Goal: Task Accomplishment & Management: Complete application form

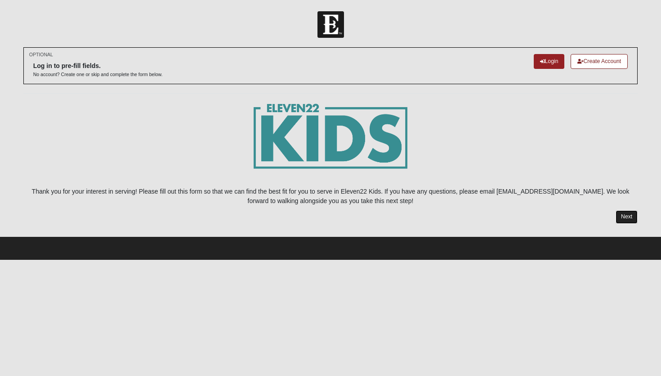
click at [619, 213] on link "Next" at bounding box center [627, 216] width 22 height 13
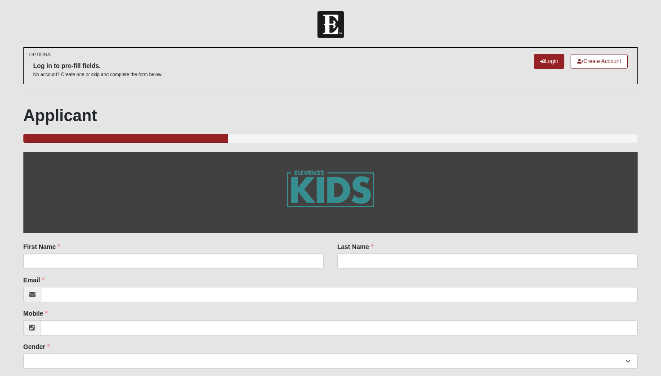
click at [193, 250] on div "First Name First Name is required." at bounding box center [173, 255] width 300 height 27
click at [197, 261] on input "First Name" at bounding box center [173, 260] width 300 height 15
type input "l"
type input "[PERSON_NAME]"
click at [374, 265] on input "Last Name" at bounding box center [487, 260] width 300 height 15
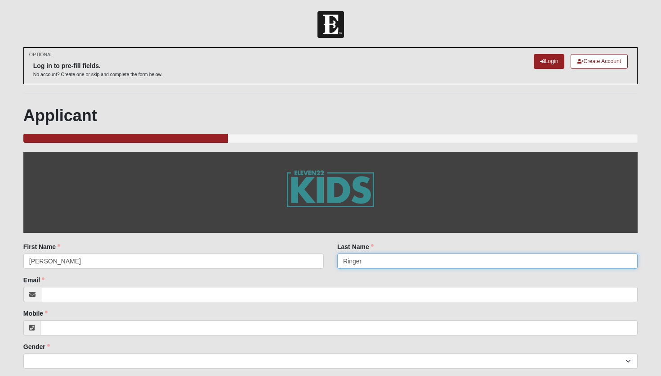
type input "Ringer"
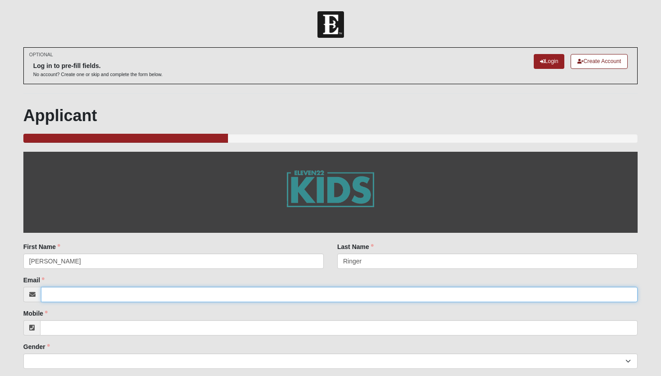
click at [286, 291] on input "Email" at bounding box center [339, 294] width 597 height 15
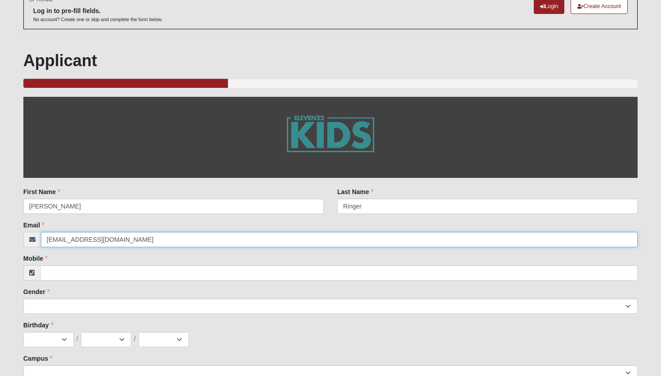
scroll to position [56, 0]
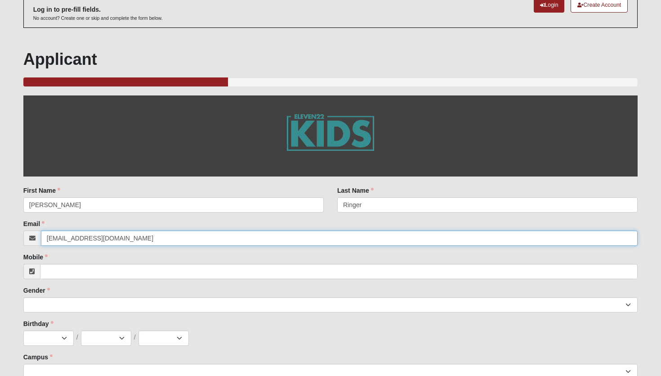
type input "[EMAIL_ADDRESS][DOMAIN_NAME]"
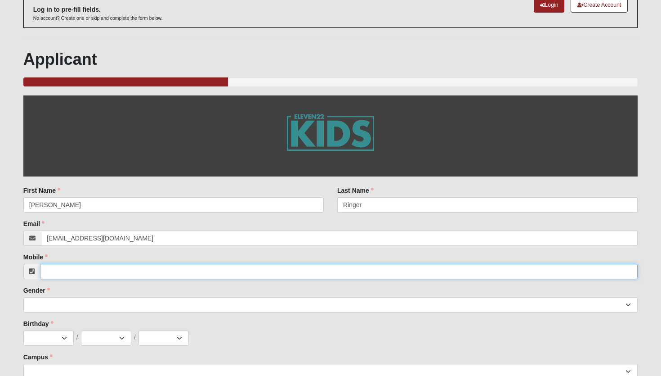
click at [188, 271] on input "Mobile" at bounding box center [339, 271] width 598 height 15
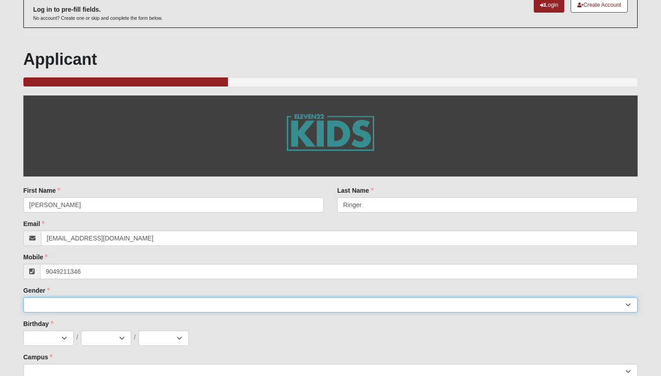
type input "[PHONE_NUMBER]"
click at [182, 309] on select "[DEMOGRAPHIC_DATA] [DEMOGRAPHIC_DATA]" at bounding box center [330, 304] width 615 height 15
select select "1"
click at [23, 297] on select "[DEMOGRAPHIC_DATA] [DEMOGRAPHIC_DATA]" at bounding box center [330, 304] width 615 height 15
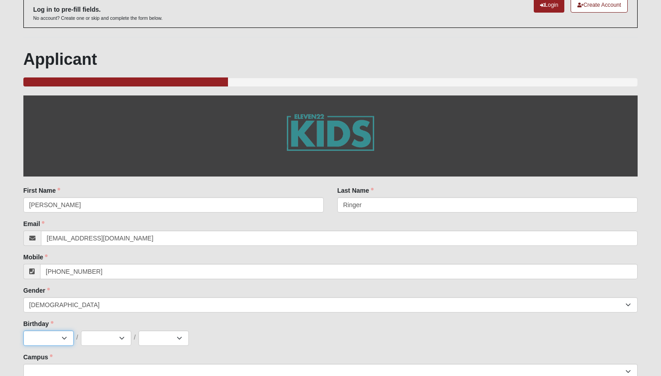
click at [56, 337] on select "Jan Feb Mar Apr May Jun [DATE] Aug Sep Oct Nov Dec" at bounding box center [48, 337] width 50 height 15
select select "10"
click at [23, 330] on select "Jan Feb Mar Apr May Jun [DATE] Aug Sep Oct Nov Dec" at bounding box center [48, 337] width 50 height 15
click at [114, 341] on select "1 2 3 4 5 6 7 8 9 10 11 12 13 14 15 16 17 18 19 20 21 22 23 24 25 26 27 28 29 3…" at bounding box center [106, 337] width 50 height 15
select select "20"
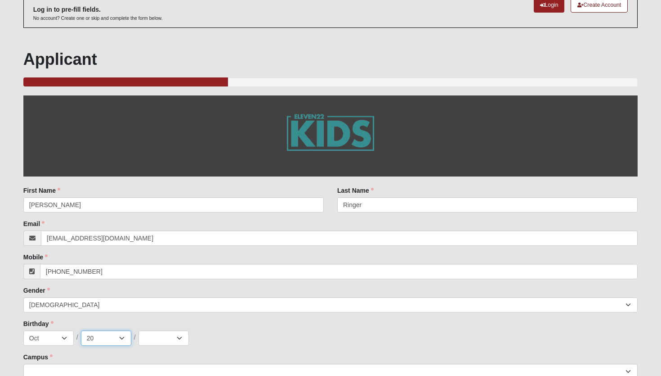
click at [81, 330] on select "1 2 3 4 5 6 7 8 9 10 11 12 13 14 15 16 17 18 19 20 21 22 23 24 25 26 27 28 29 3…" at bounding box center [106, 337] width 50 height 15
click at [143, 334] on select "2025 2024 2023 2022 2021 2020 2019 2018 2017 2016 2015 2014 2013 2012 2011 2010…" at bounding box center [164, 337] width 50 height 15
select select "2012"
click at [139, 330] on select "2025 2024 2023 2022 2021 2020 2019 2018 2017 2016 2015 2014 2013 2012 2011 2010…" at bounding box center [164, 337] width 50 height 15
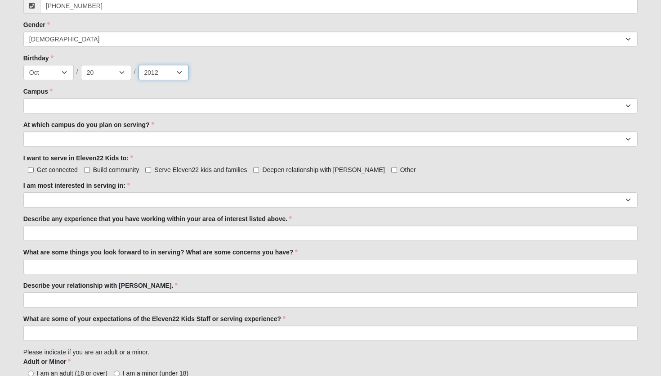
scroll to position [320, 0]
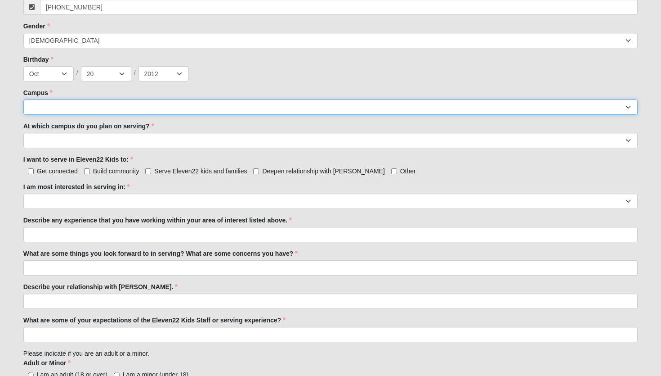
click at [97, 113] on select "[GEOGRAPHIC_DATA] [GEOGRAPHIC_DATA] (Coming Soon) Eleven22 Online [PERSON_NAME]…" at bounding box center [330, 106] width 615 height 15
select select "3"
click at [23, 99] on select "[GEOGRAPHIC_DATA] [GEOGRAPHIC_DATA] (Coming Soon) Eleven22 Online [PERSON_NAME]…" at bounding box center [330, 106] width 615 height 15
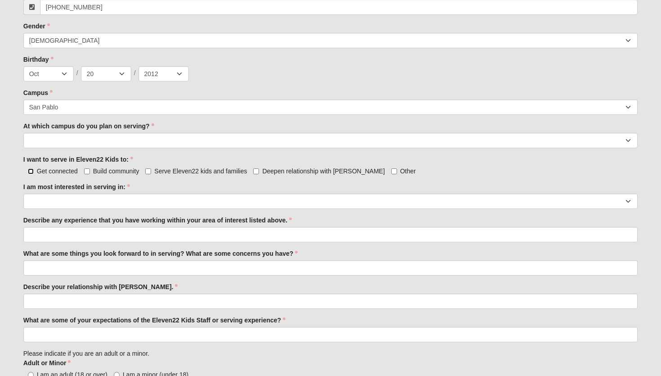
click at [31, 172] on input "Get connected" at bounding box center [31, 171] width 6 height 6
checkbox input "true"
click at [85, 170] on input "Build community" at bounding box center [87, 171] width 6 height 6
checkbox input "true"
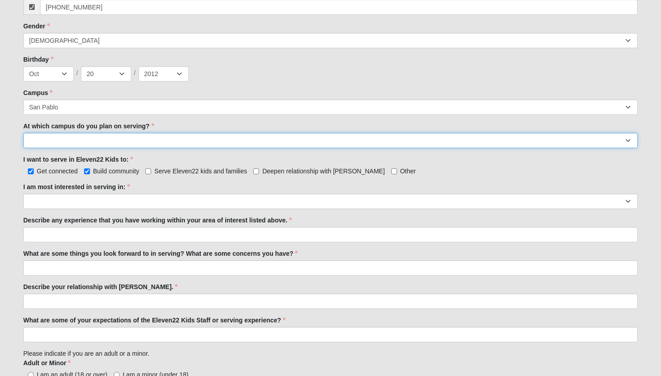
click at [95, 136] on select "[GEOGRAPHIC_DATA] [PERSON_NAME][GEOGRAPHIC_DATA] [GEOGRAPHIC_DATA] [GEOGRAPHIC_…" at bounding box center [330, 140] width 615 height 15
select select "San Pablo"
click at [23, 133] on select "[GEOGRAPHIC_DATA] [PERSON_NAME][GEOGRAPHIC_DATA] [GEOGRAPHIC_DATA] [GEOGRAPHIC_…" at bounding box center [330, 140] width 615 height 15
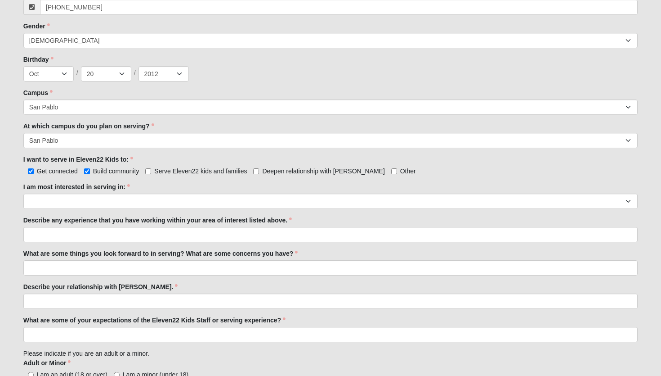
click at [151, 173] on label "Serve Eleven22 kids and families" at bounding box center [196, 170] width 102 height 9
click at [151, 173] on input "Serve Eleven22 kids and families" at bounding box center [148, 171] width 6 height 6
checkbox input "true"
click at [257, 171] on input "Deepen relationship with [PERSON_NAME]" at bounding box center [256, 171] width 6 height 6
checkbox input "true"
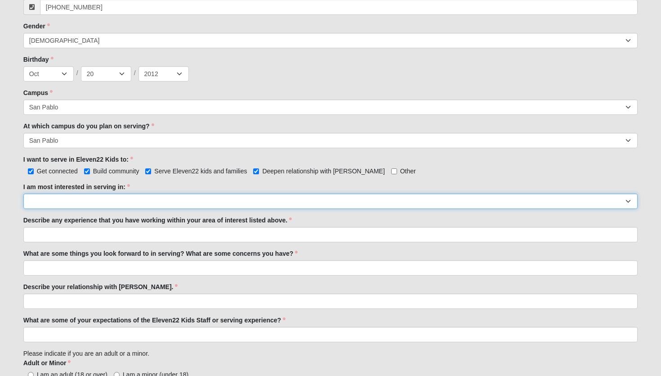
click at [198, 195] on select "Registration Tour Guide Preschool Disciple Group Leader Elementary Disciple Gro…" at bounding box center [330, 200] width 615 height 15
select select "Preschool Disciple Group Leader"
click at [23, 193] on select "Registration Tour Guide Preschool Disciple Group Leader Elementary Disciple Gro…" at bounding box center [330, 200] width 615 height 15
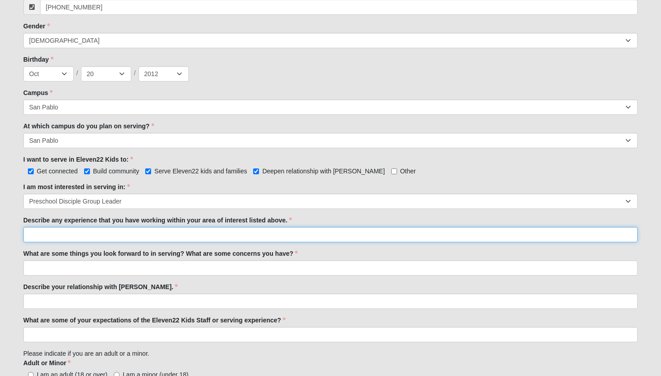
click at [84, 233] on input "Describe any experience that you have working within your area of interest list…" at bounding box center [330, 234] width 615 height 15
click at [49, 233] on input "I have 10 cousins under the age of [DEMOGRAPHIC_DATA]" at bounding box center [330, 234] width 615 height 15
click at [134, 234] on input "I have five cousins under the age of [DEMOGRAPHIC_DATA]" at bounding box center [330, 234] width 615 height 15
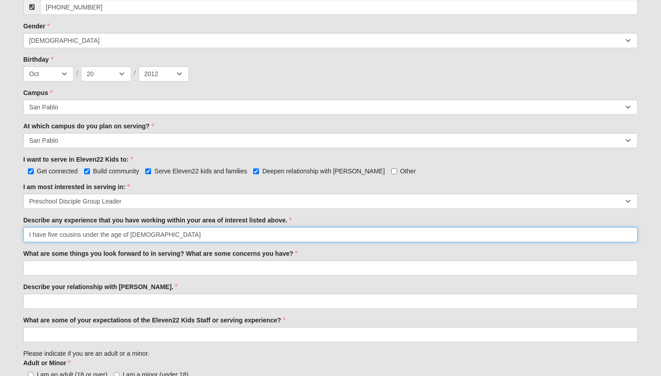
click at [46, 235] on input "I have five cousins under the age of [DEMOGRAPHIC_DATA]" at bounding box center [330, 234] width 615 height 15
click at [54, 235] on input "I have five cousins under the age of [DEMOGRAPHIC_DATA]" at bounding box center [330, 234] width 615 height 15
click at [132, 235] on input "I have ten cousins under the age of [DEMOGRAPHIC_DATA]" at bounding box center [330, 234] width 615 height 15
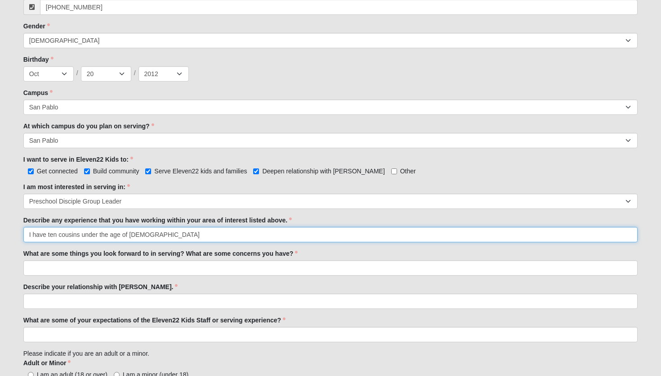
click at [131, 234] on input "I have ten cousins under the age of [DEMOGRAPHIC_DATA]" at bounding box center [330, 234] width 615 height 15
click at [130, 234] on input "I have ten cousins under the age of [DEMOGRAPHIC_DATA]" at bounding box center [330, 234] width 615 height 15
type input "I have ten cousins under the age of five"
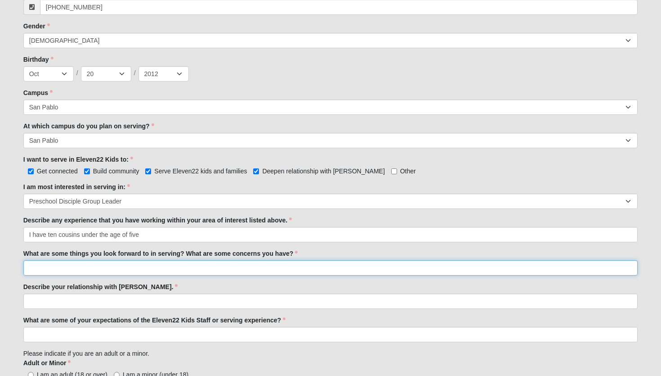
click at [85, 269] on input "What are some things you look forward to in serving? What are some concerns you…" at bounding box center [330, 267] width 615 height 15
click at [50, 269] on input "I love teching kids about [DEMOGRAPHIC_DATA]" at bounding box center [330, 267] width 615 height 15
click at [66, 268] on input "I love teching kids about [DEMOGRAPHIC_DATA]" at bounding box center [330, 267] width 615 height 15
type input "I love teaching kids about [DEMOGRAPHIC_DATA]"
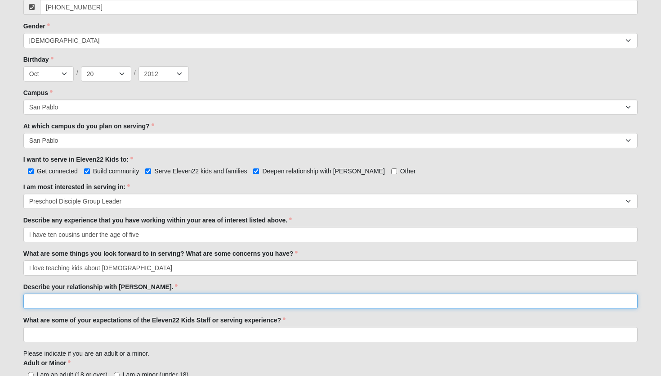
click at [61, 296] on input "Describe your relationship with [PERSON_NAME]." at bounding box center [330, 300] width 615 height 15
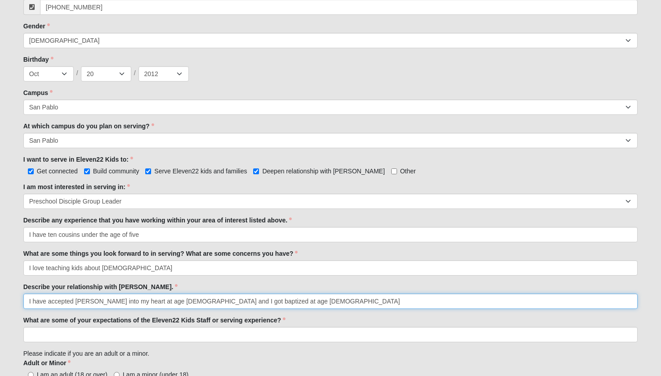
scroll to position [339, 0]
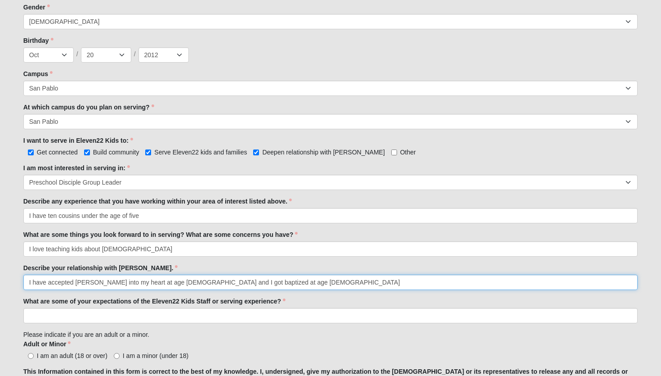
type input "I have accepted [PERSON_NAME] into my heart at age [DEMOGRAPHIC_DATA] and I got…"
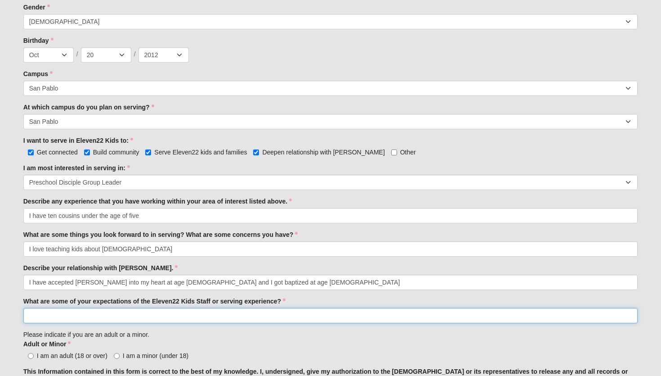
click at [96, 318] on input "What are some of your expectations of the Eleven22 Kids Staff or serving experi…" at bounding box center [330, 315] width 615 height 15
click at [152, 316] on input "I have served with my schools special olimpics for" at bounding box center [330, 315] width 615 height 15
paste input "O·lym·pic"
click at [143, 316] on input "I have served with my schools special O·lym·pic for" at bounding box center [330, 315] width 615 height 15
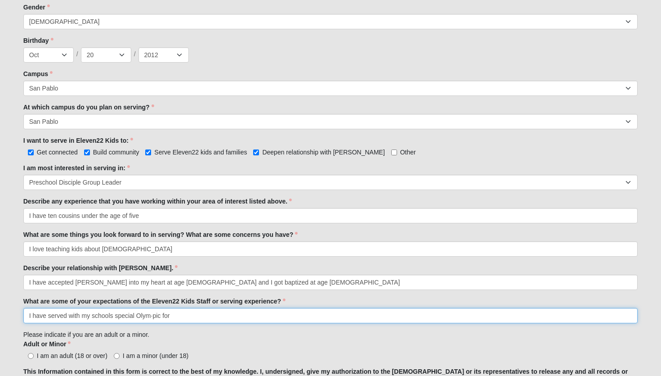
click at [152, 317] on input "I have served with my schools special Olym·pic for" at bounding box center [330, 315] width 615 height 15
click at [162, 315] on input "I have served with my schools special Olympic for" at bounding box center [330, 315] width 615 height 15
click at [181, 314] on input "I have served with my schools special Olympics for" at bounding box center [330, 315] width 615 height 15
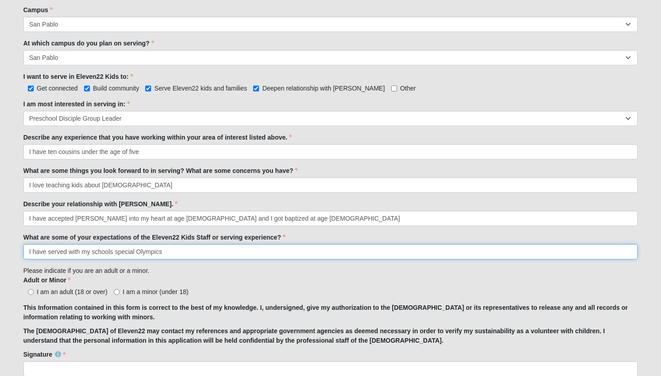
scroll to position [404, 0]
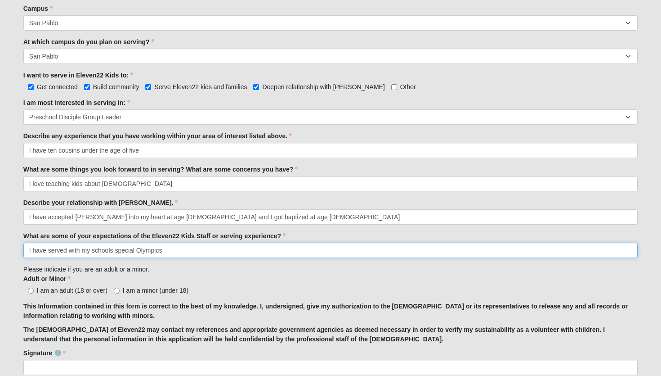
type input "I have served with my schools special Olympics"
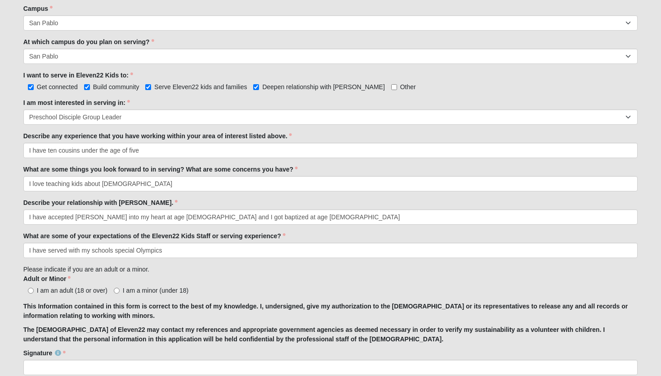
click at [127, 290] on span "I am a minor (under 18)" at bounding box center [156, 290] width 66 height 7
click at [120, 290] on input "I am a minor (under 18)" at bounding box center [117, 290] width 6 height 6
radio input "true"
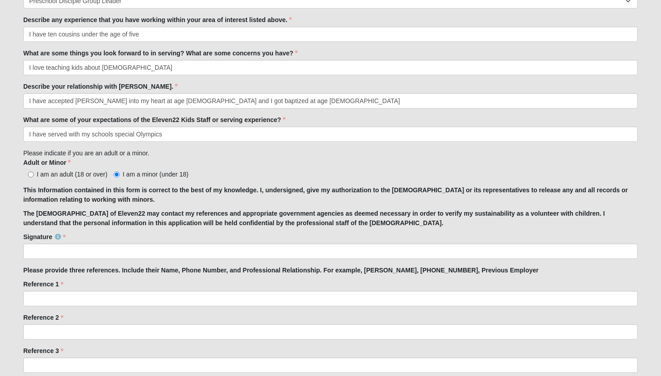
scroll to position [544, 0]
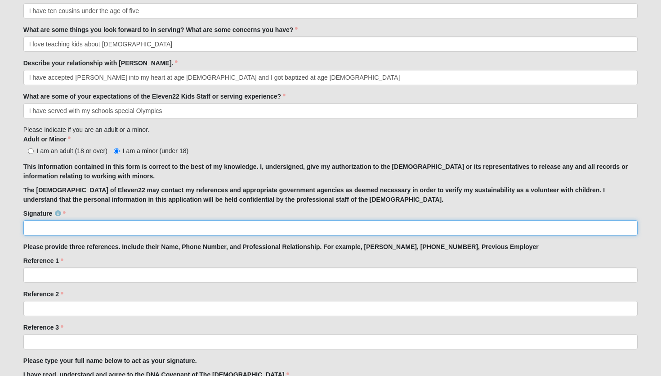
click at [49, 233] on input "Signature" at bounding box center [330, 227] width 615 height 15
drag, startPoint x: 36, startPoint y: 230, endPoint x: 64, endPoint y: 228, distance: 28.8
click at [65, 228] on input "Signature" at bounding box center [330, 227] width 615 height 15
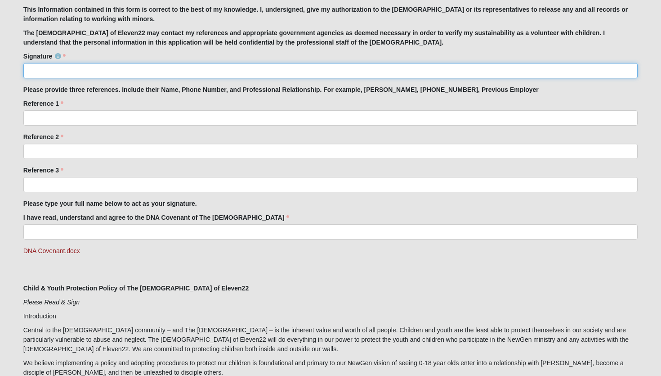
scroll to position [698, 0]
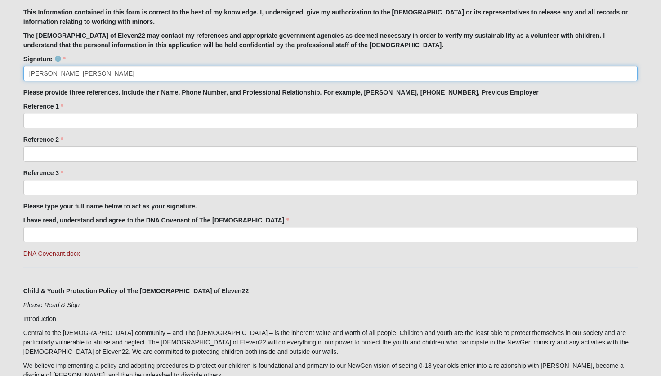
type input "[PERSON_NAME] [PERSON_NAME]"
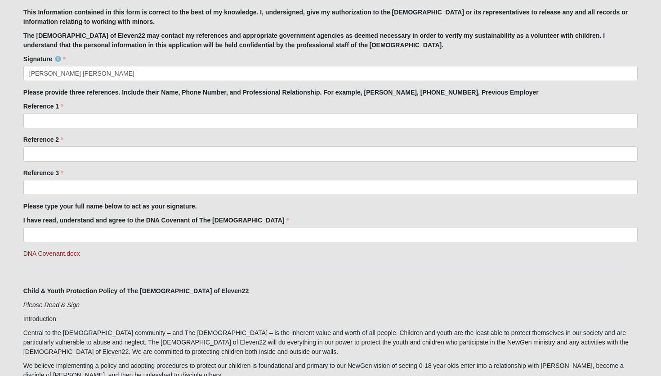
click at [59, 111] on div "Reference 1 Reference 1 is required." at bounding box center [330, 115] width 615 height 27
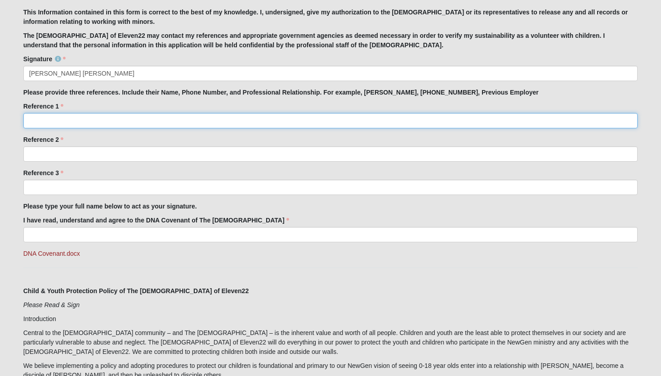
click at [59, 118] on input "Reference 1" at bounding box center [330, 120] width 615 height 15
type input "W"
type input "West"
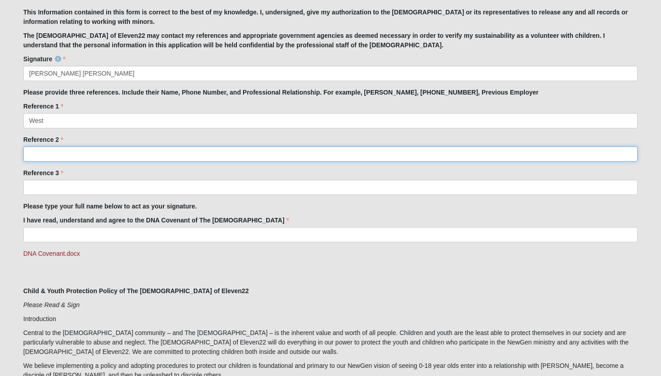
click at [75, 154] on input "Reference 2" at bounding box center [330, 153] width 615 height 15
click at [33, 154] on input "[PERSON_NAME]" at bounding box center [330, 153] width 615 height 15
click at [55, 154] on input "[PERSON_NAME]" at bounding box center [330, 153] width 615 height 15
drag, startPoint x: 53, startPoint y: 153, endPoint x: 119, endPoint y: 152, distance: 66.1
click at [119, 152] on input "[PERSON_NAME] (family group leader)" at bounding box center [330, 153] width 615 height 15
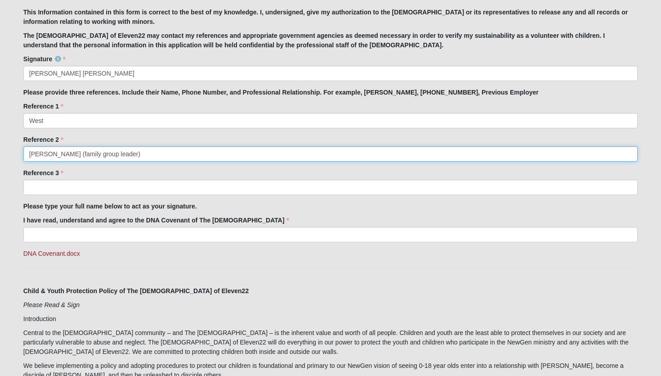
type input "[PERSON_NAME] (family group leader)"
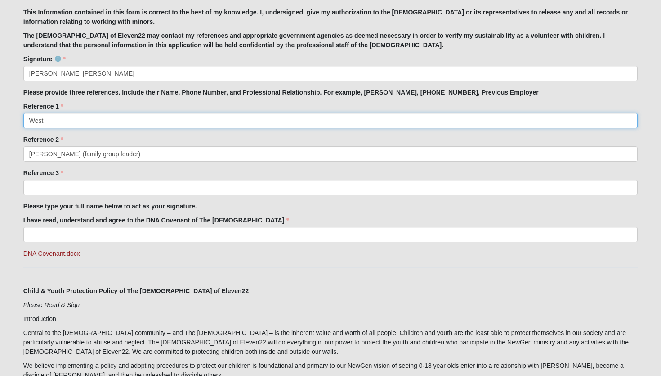
click at [62, 121] on input "West" at bounding box center [330, 120] width 615 height 15
paste input "(family group leader)"
type input "West (family group leader)"
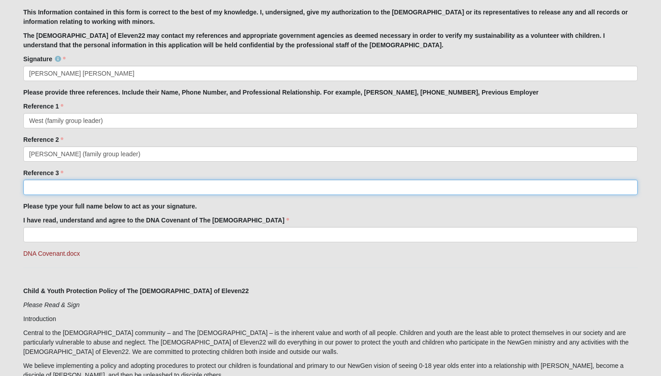
click at [32, 188] on input "Reference 3" at bounding box center [330, 186] width 615 height 15
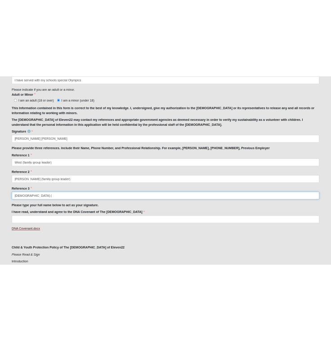
scroll to position [636, 0]
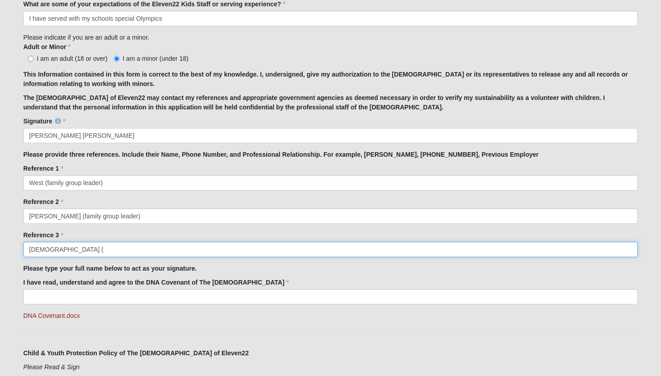
type input "[DEMOGRAPHIC_DATA] ("
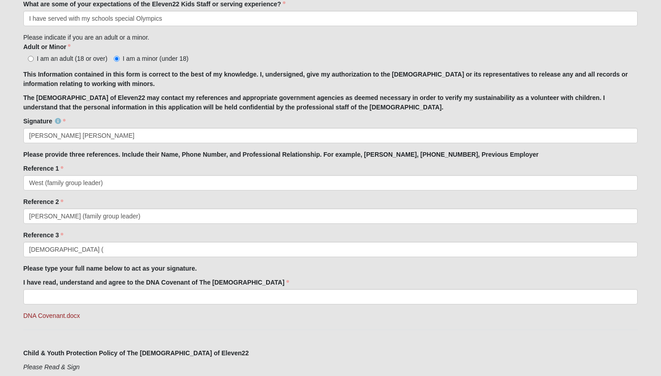
click at [55, 85] on strong "This Information contained in this form is correct to the best of my knowledge.…" at bounding box center [325, 79] width 605 height 17
